Goal: Find specific page/section: Find specific page/section

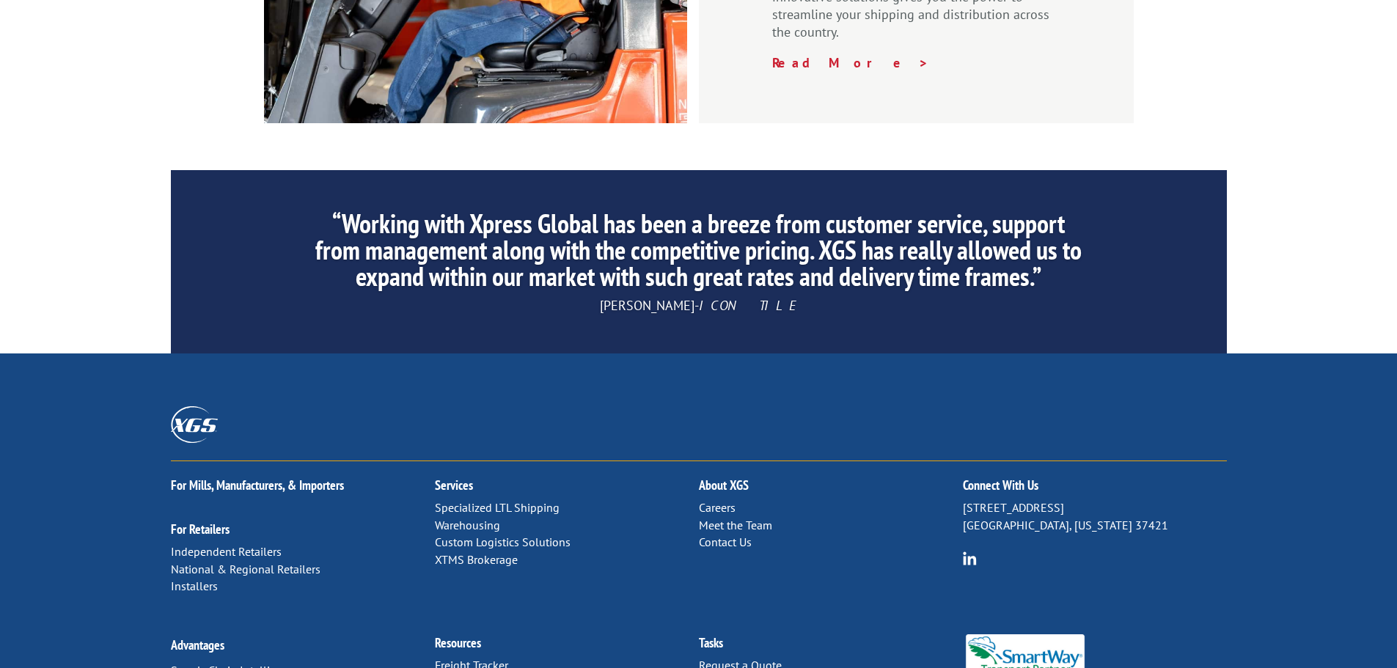
scroll to position [2234, 0]
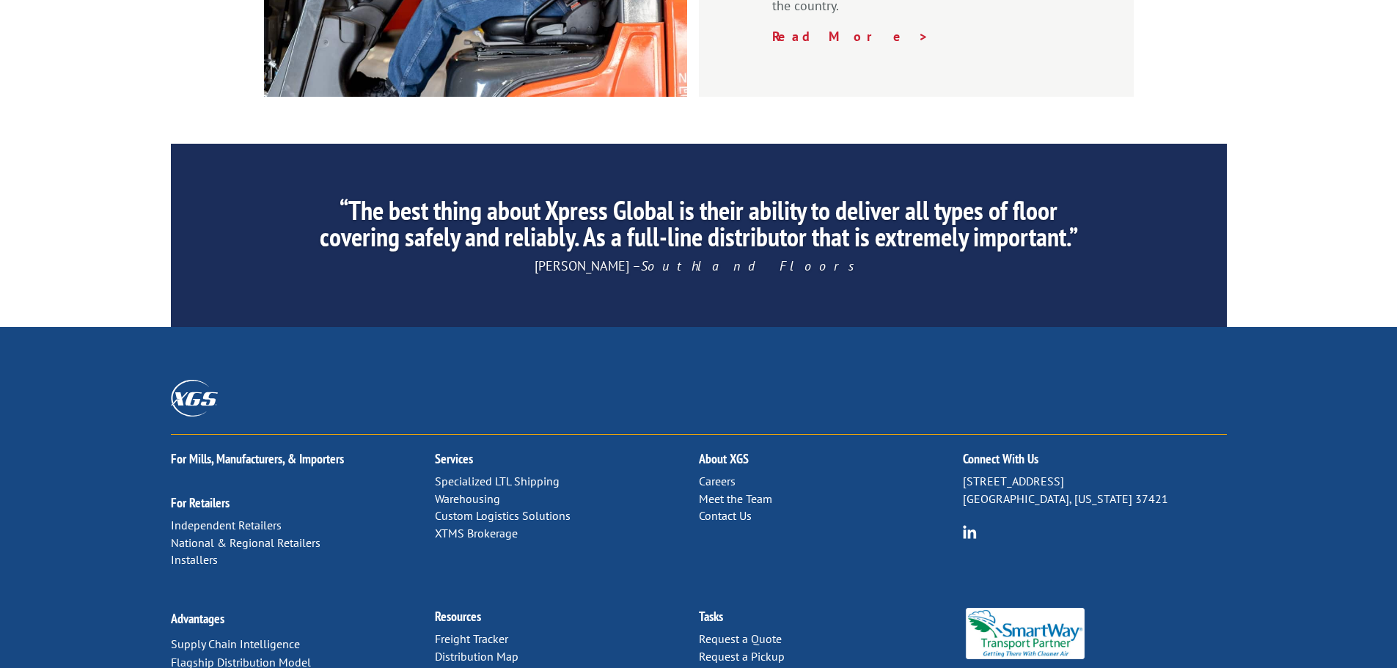
click at [508, 649] on link "Distribution Map" at bounding box center [477, 656] width 84 height 15
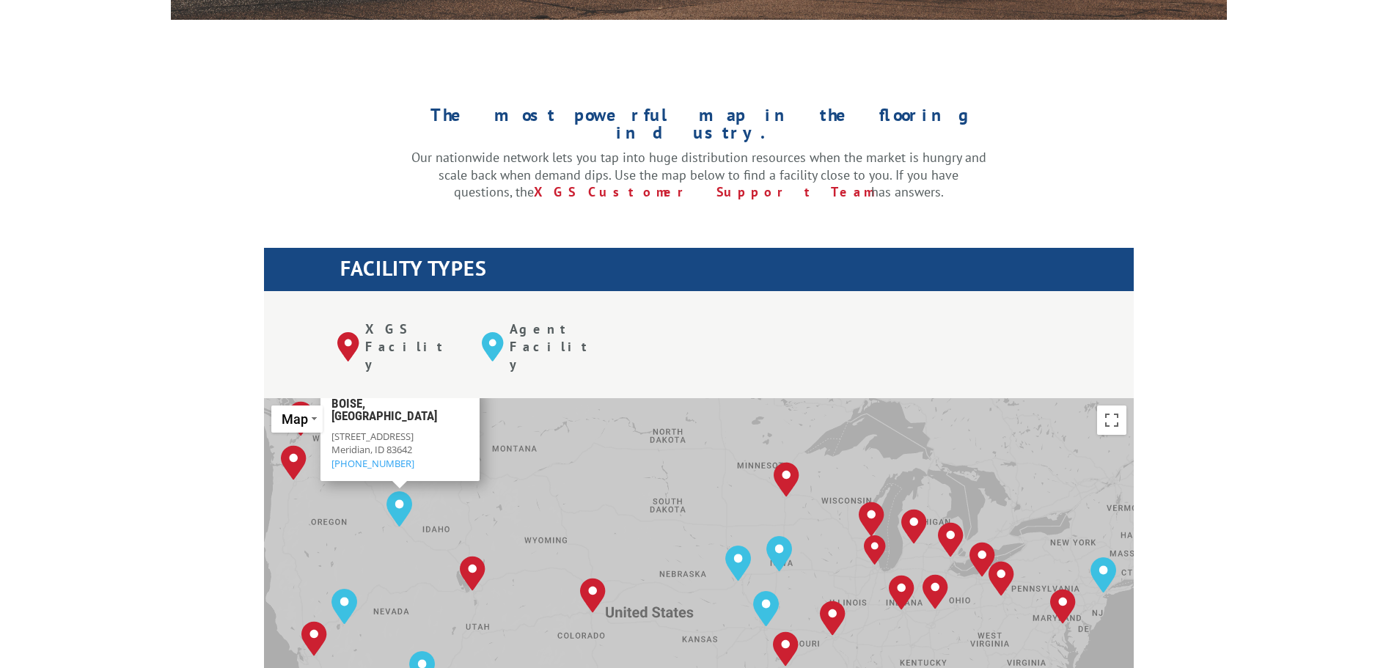
scroll to position [293, 0]
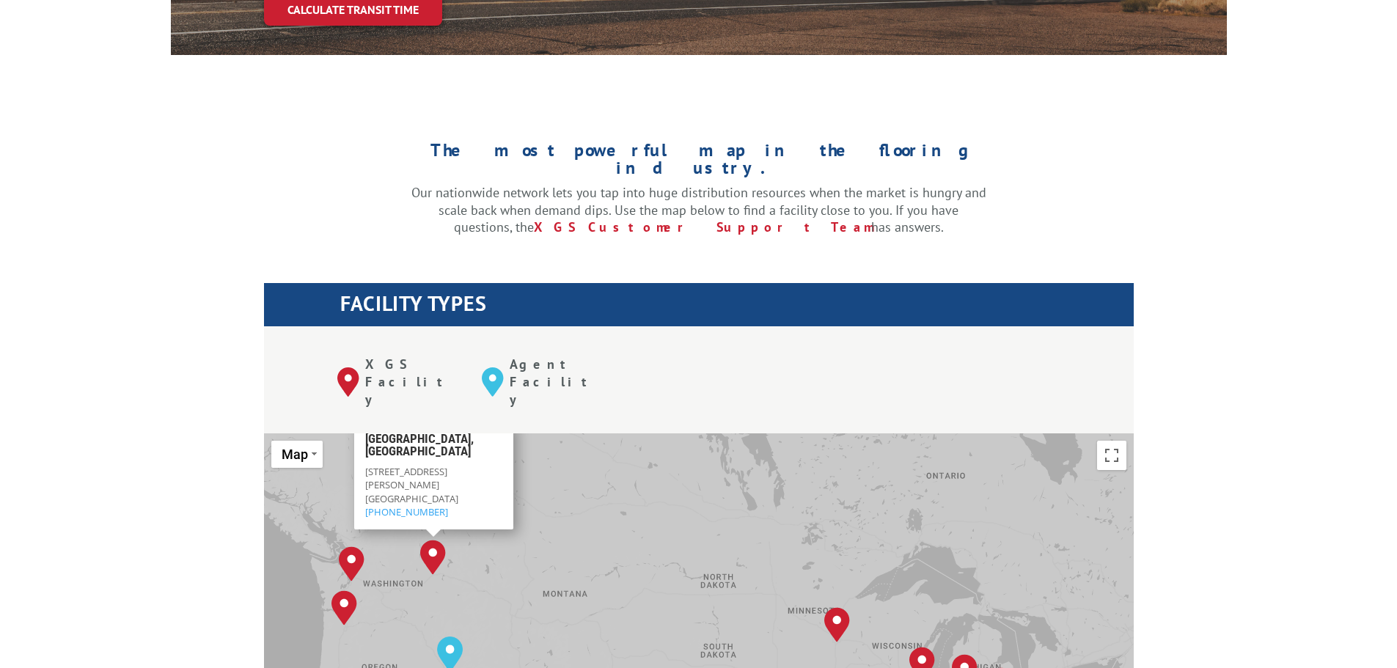
click at [438, 540] on img "Spokane, WA" at bounding box center [433, 557] width 26 height 35
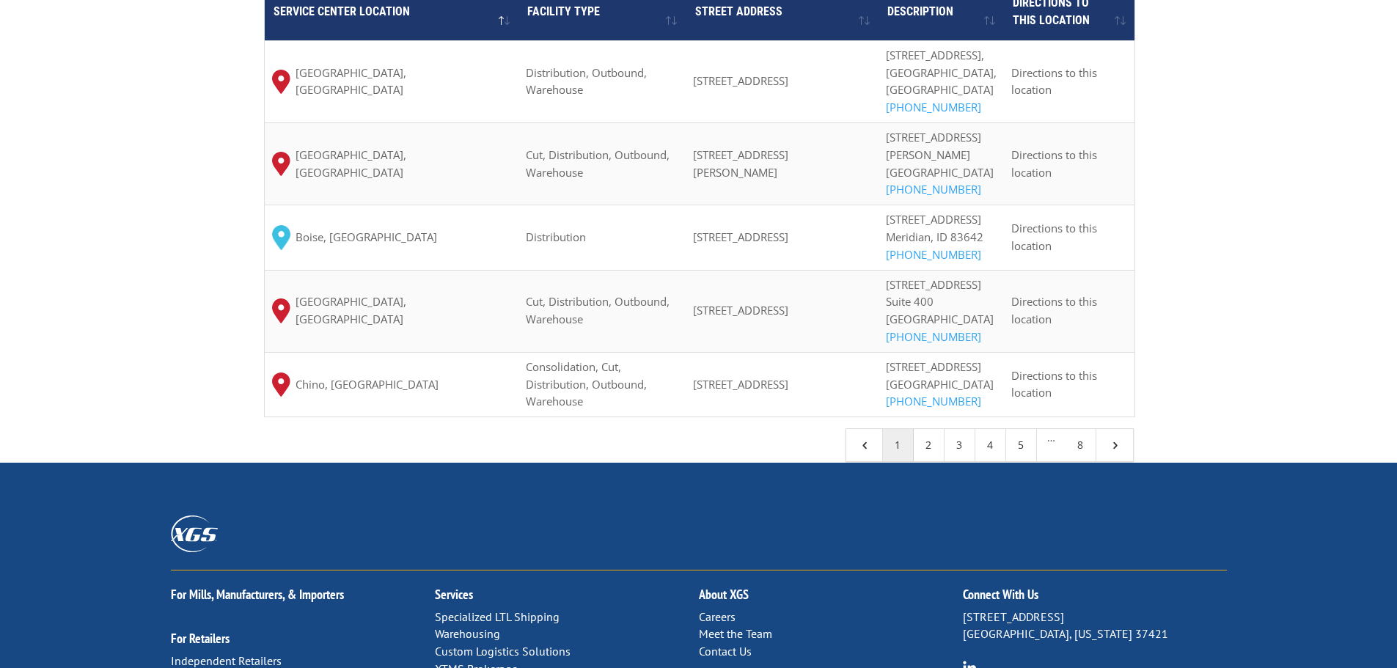
scroll to position [1320, 0]
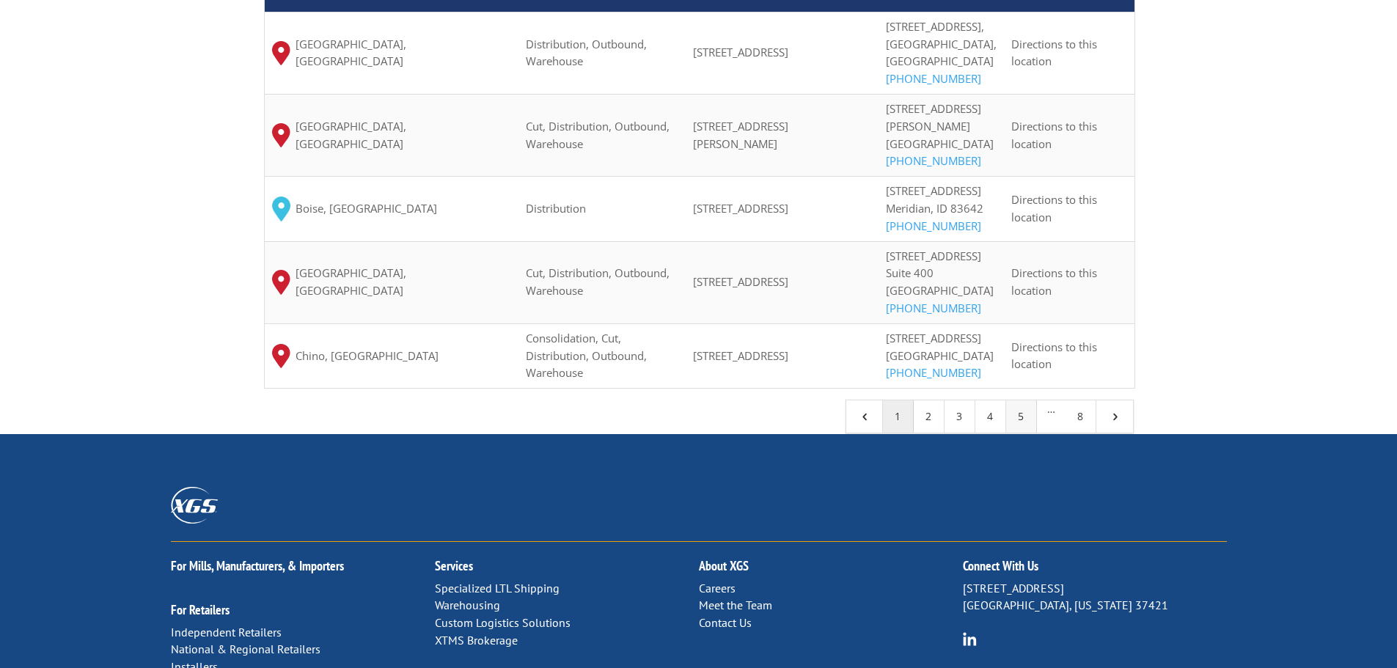
click at [1028, 433] on link "5" at bounding box center [1021, 416] width 31 height 32
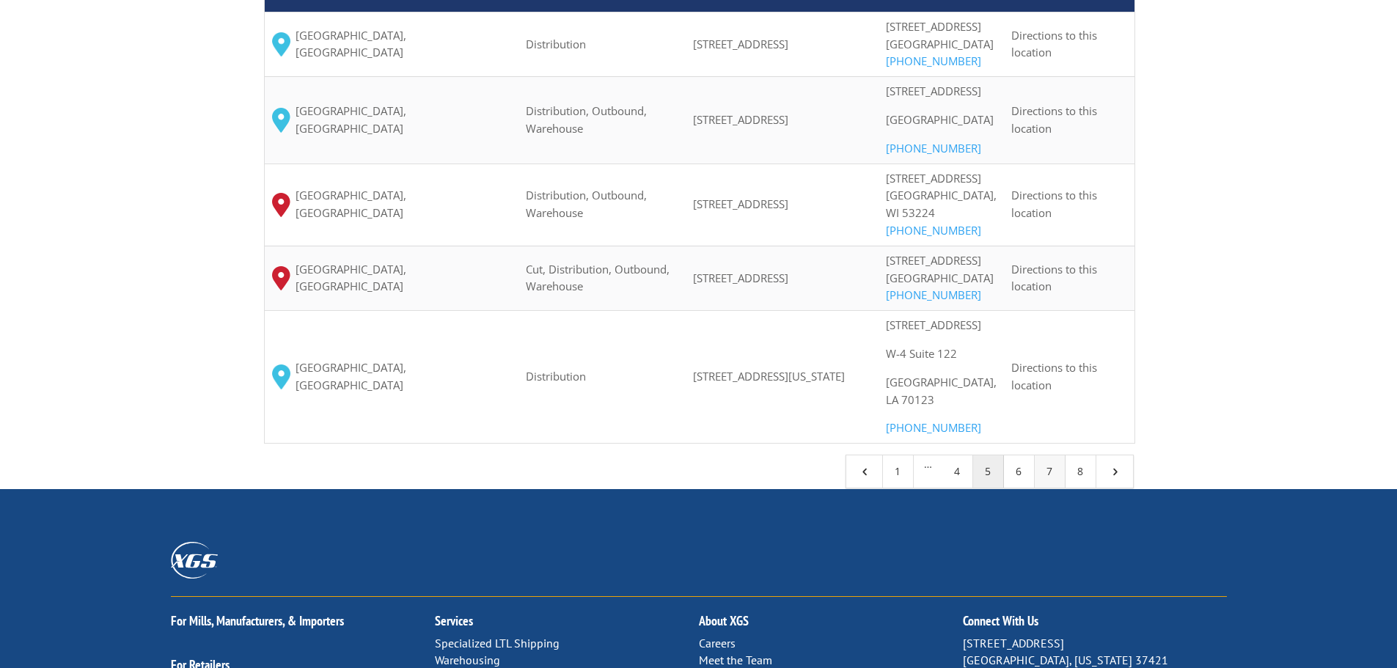
click at [1048, 488] on link "7" at bounding box center [1050, 471] width 31 height 32
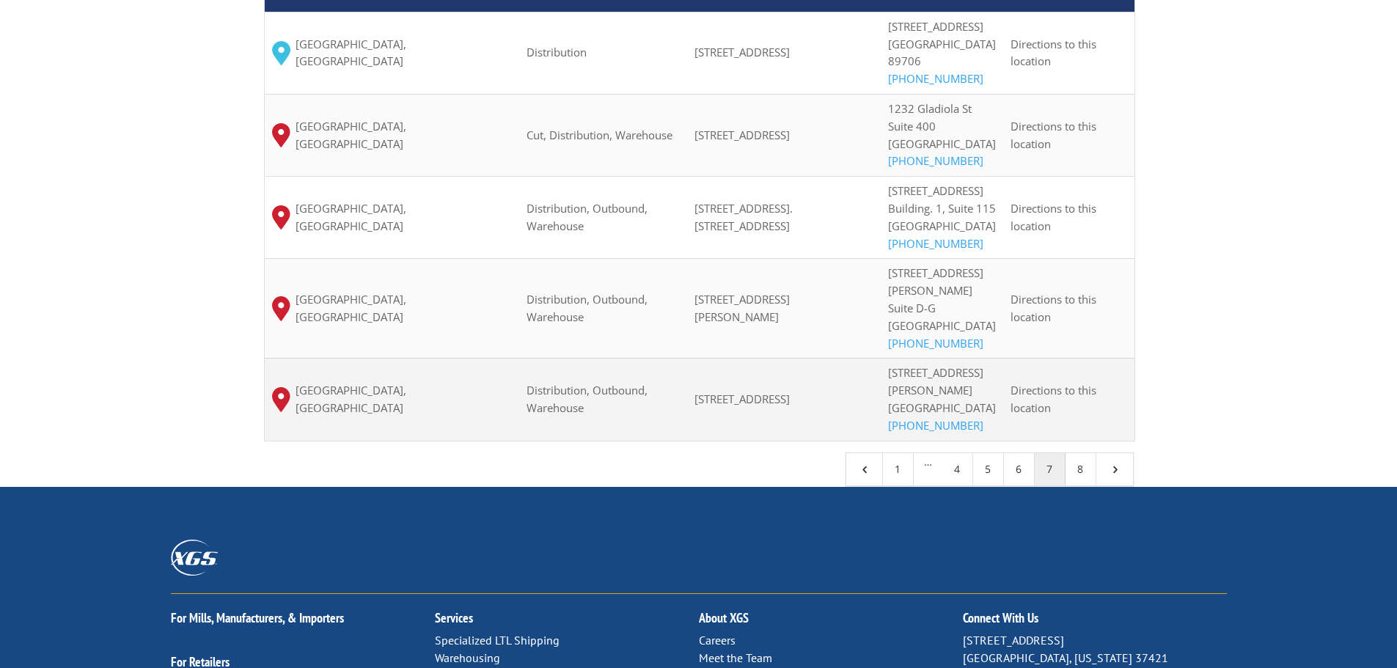
click at [908, 386] on span "[STREET_ADDRESS][PERSON_NAME]" at bounding box center [935, 381] width 95 height 32
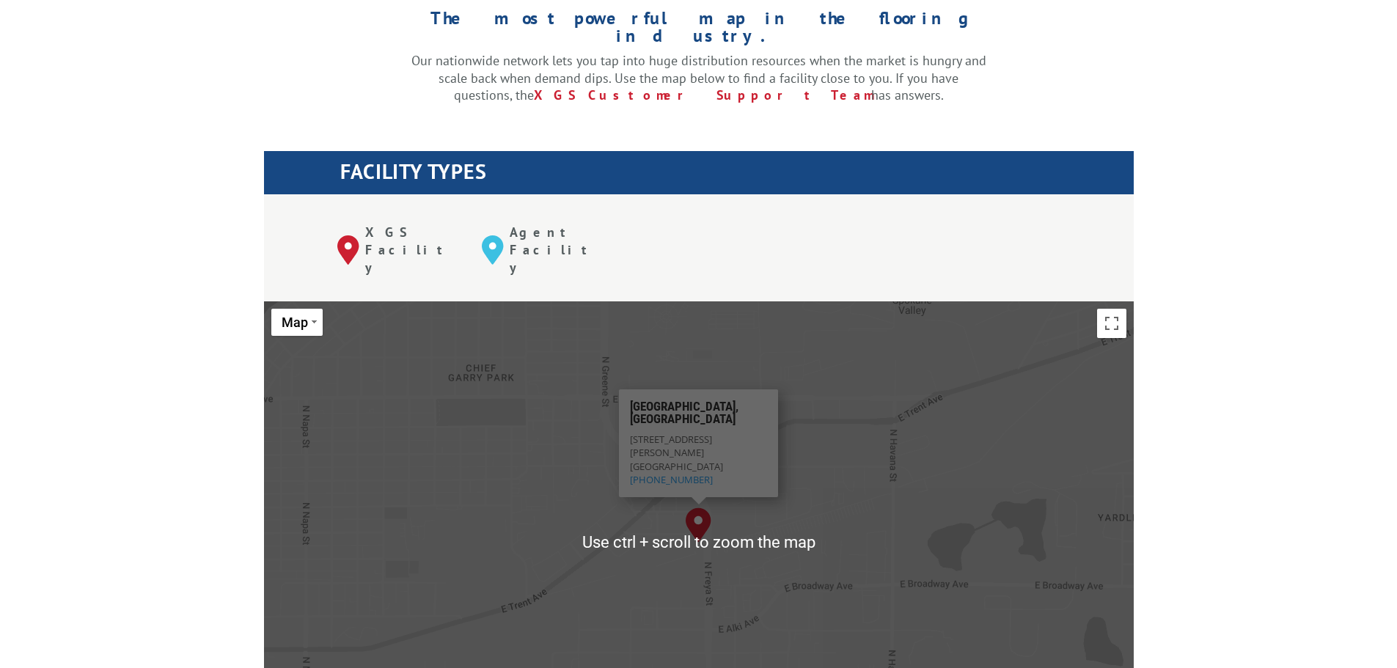
scroll to position [440, 0]
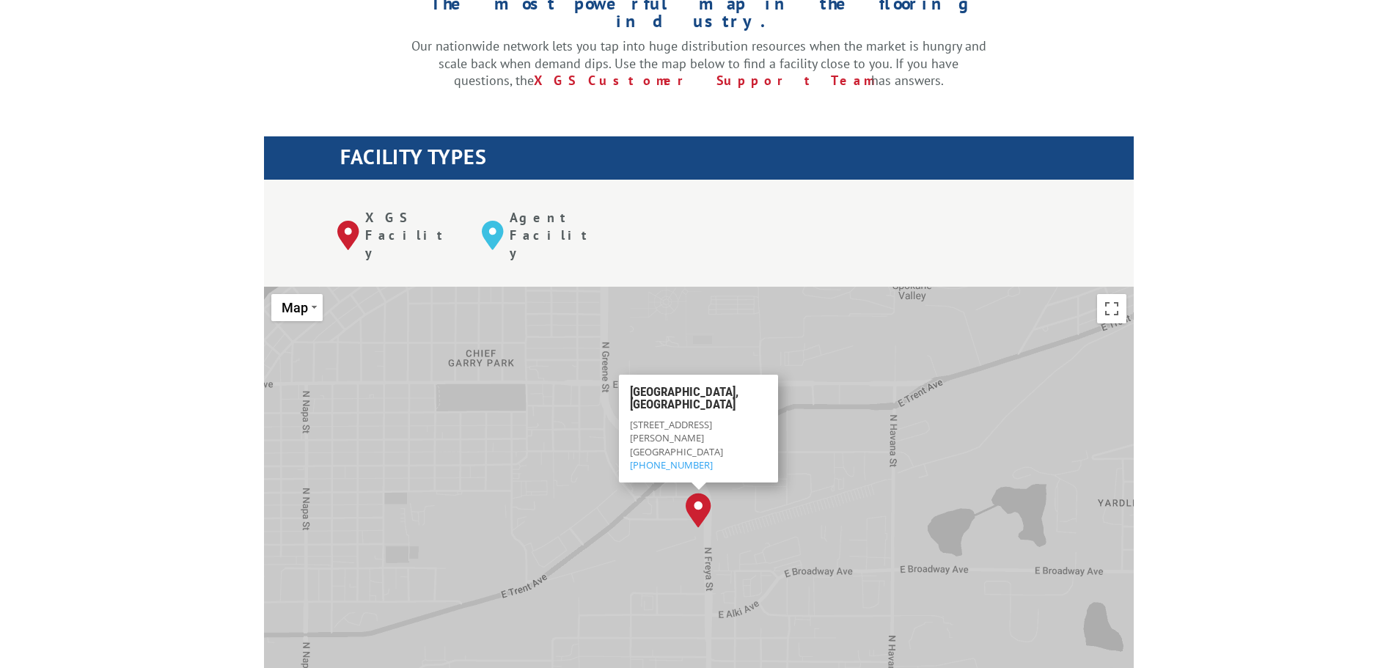
click at [635, 418] on span "[STREET_ADDRESS][PERSON_NAME]" at bounding box center [671, 431] width 82 height 26
drag, startPoint x: 628, startPoint y: 354, endPoint x: 705, endPoint y: 395, distance: 87.9
click at [705, 395] on div "[GEOGRAPHIC_DATA][STREET_ADDRESS][PERSON_NAME] (509) 534-3181" at bounding box center [698, 429] width 159 height 108
copy div "[STREET_ADDRESS][PERSON_NAME] (509) 534-3181"
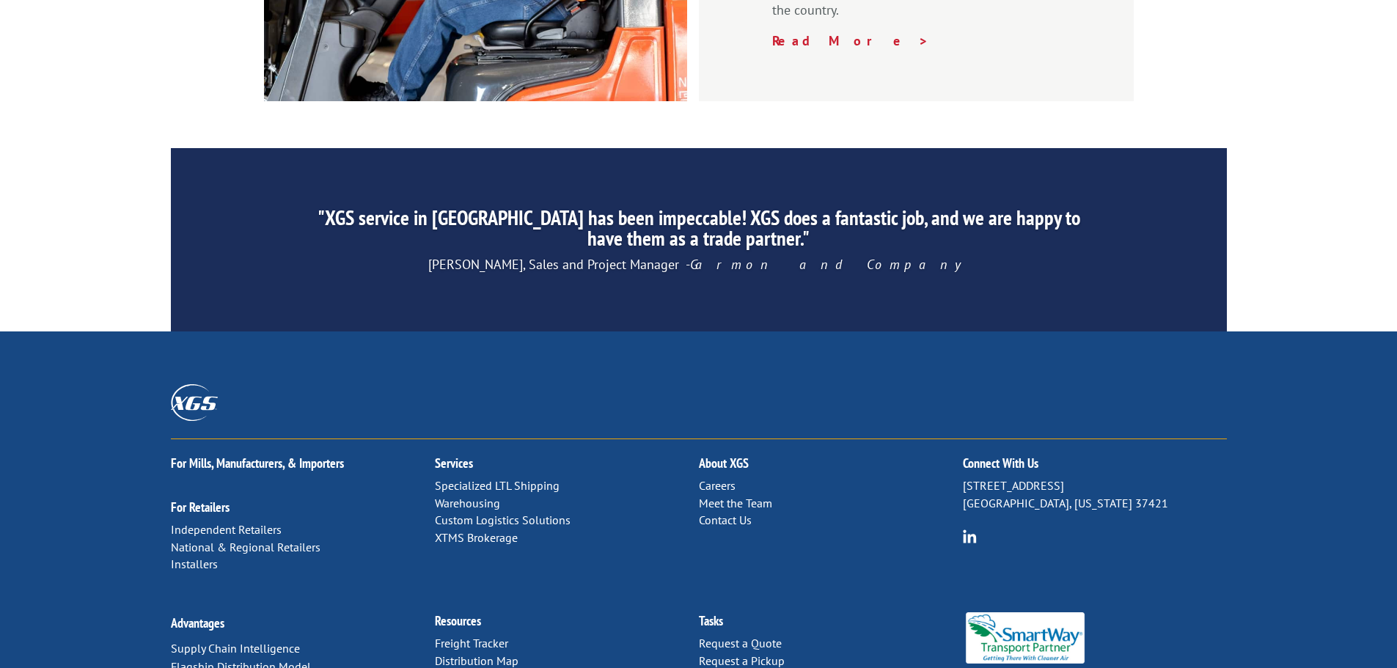
scroll to position [2234, 0]
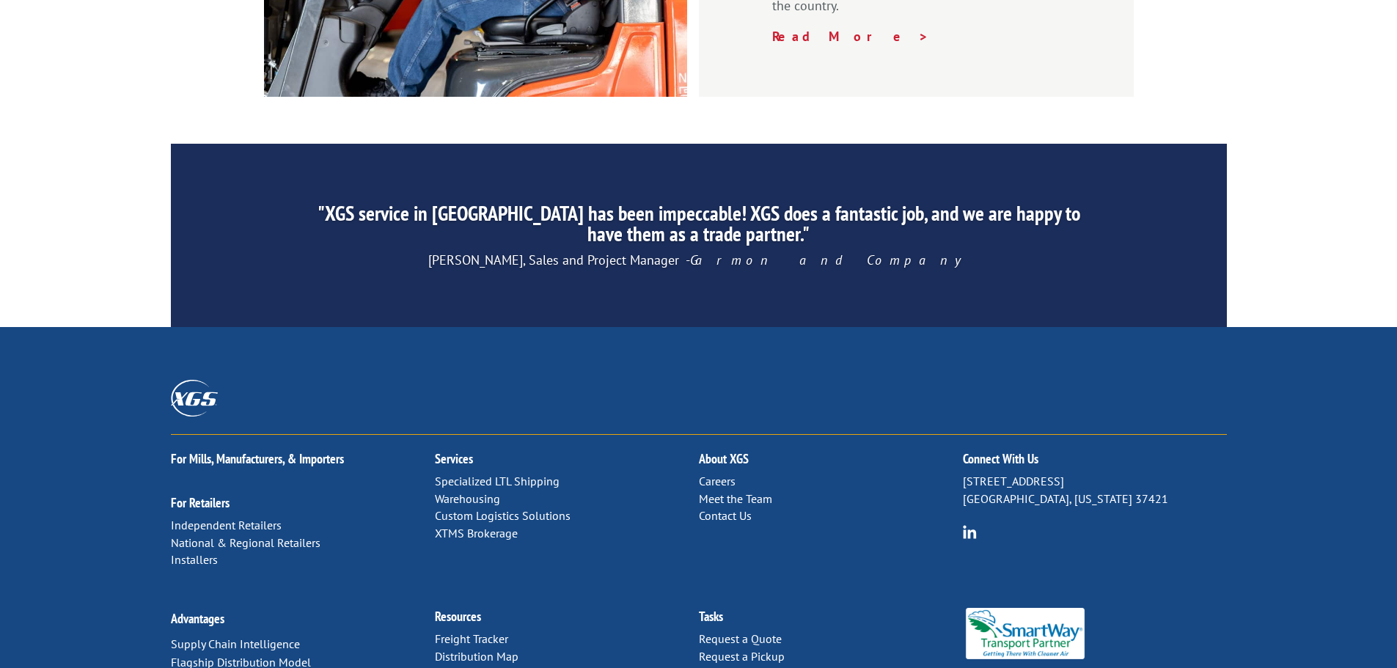
click at [488, 649] on link "Distribution Map" at bounding box center [477, 656] width 84 height 15
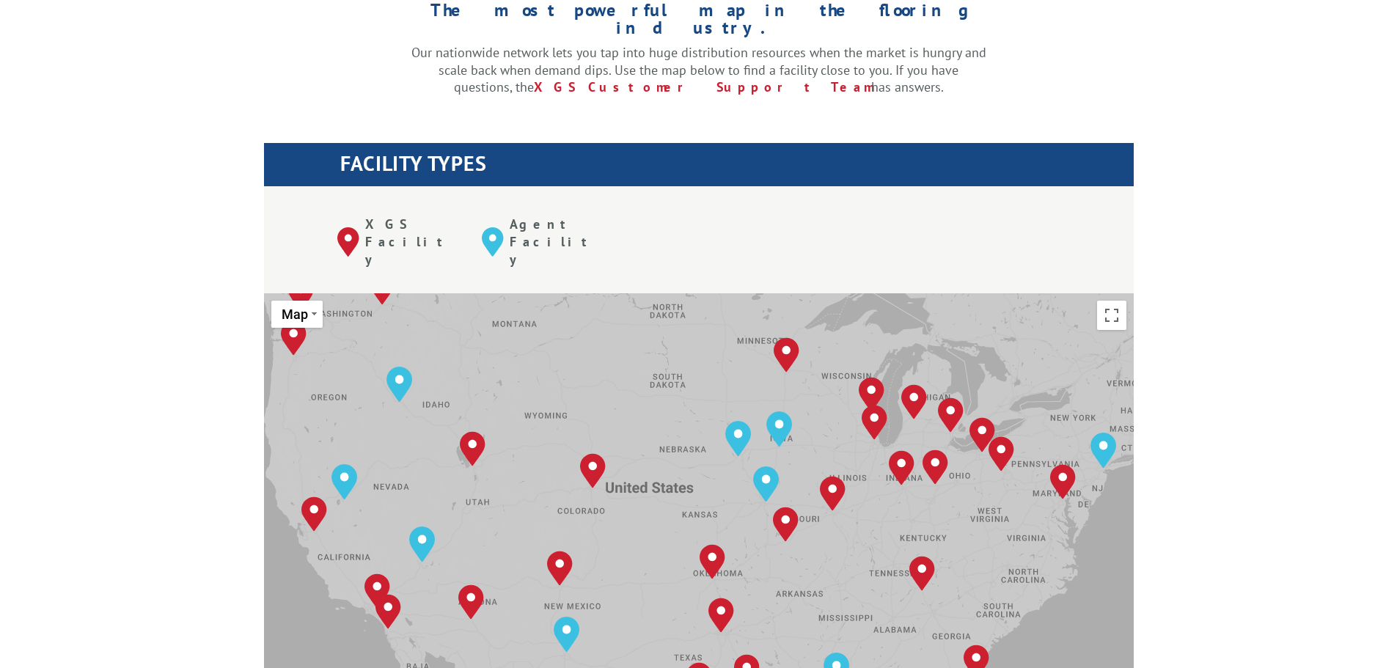
scroll to position [440, 0]
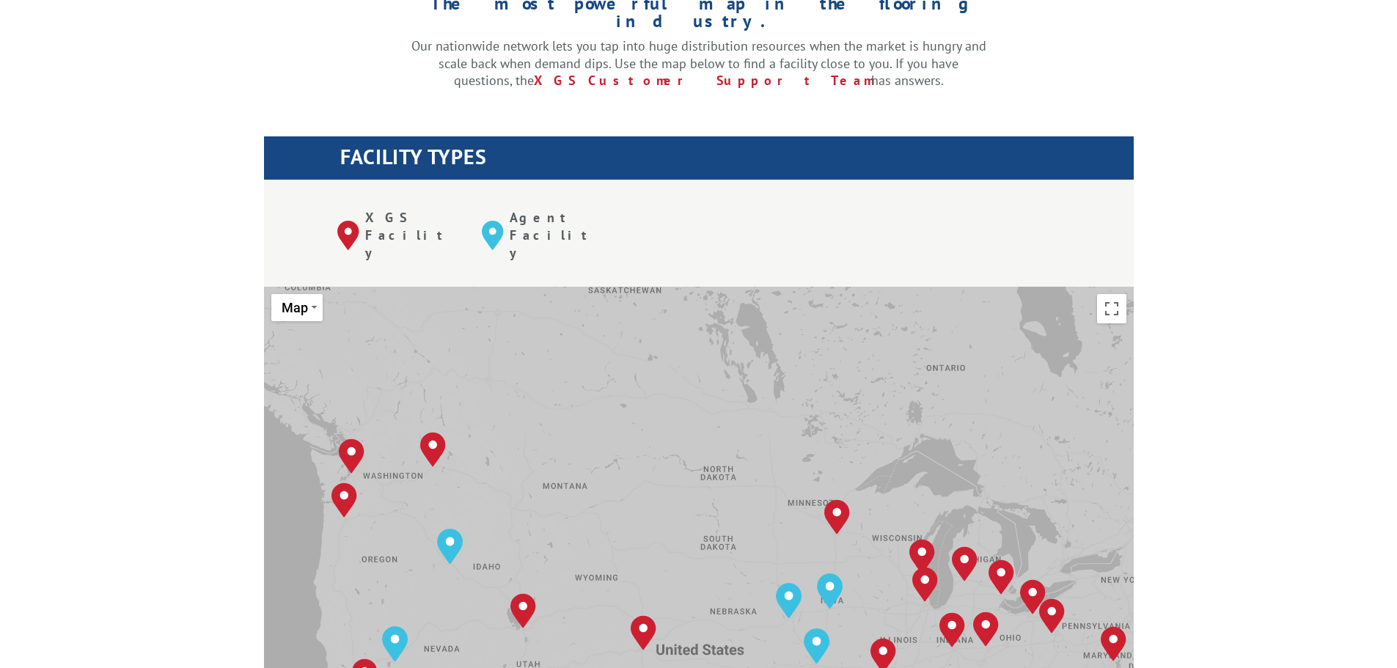
drag, startPoint x: 292, startPoint y: 353, endPoint x: 344, endPoint y: 523, distance: 177.9
click at [344, 523] on div "Albuquerque, NM Baltimore, MD Boise, ID Chicago, IL Chino, CA Cleveland, OH Dal…" at bounding box center [699, 528] width 870 height 482
